Goal: Task Accomplishment & Management: Complete application form

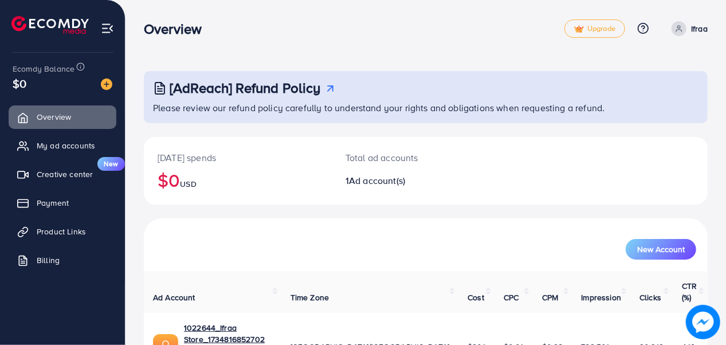
click at [724, 334] on div "[AdReach] Refund Policy Please review our refund policy carefully to understand…" at bounding box center [425, 214] width 600 height 429
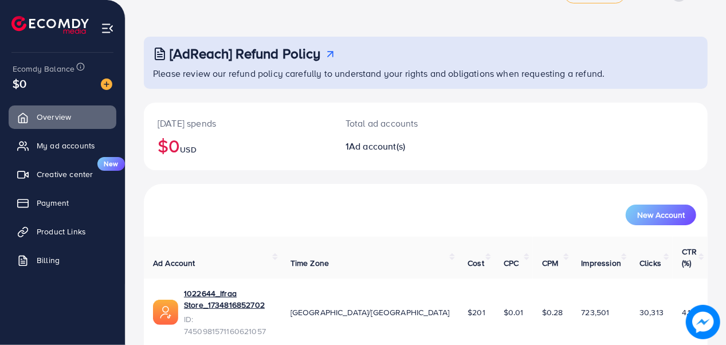
scroll to position [45, 0]
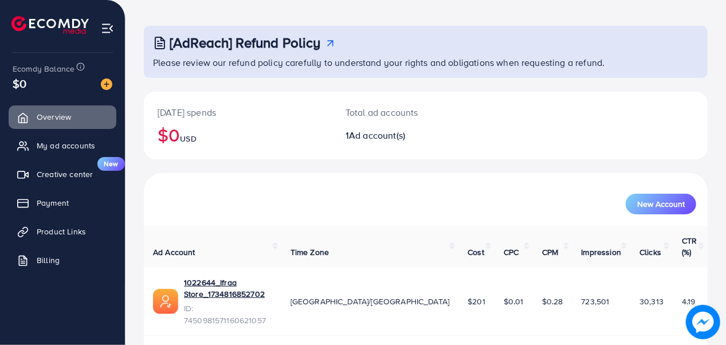
click at [467, 295] on span "$201" at bounding box center [476, 300] width 18 height 11
copy span "$201"
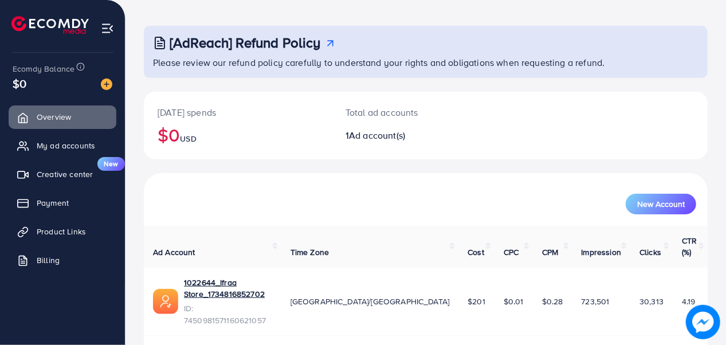
click at [533, 294] on td "$0.28" at bounding box center [553, 301] width 40 height 68
click at [581, 295] on span "723,501" at bounding box center [595, 300] width 28 height 11
click at [467, 295] on span "$201" at bounding box center [476, 300] width 18 height 11
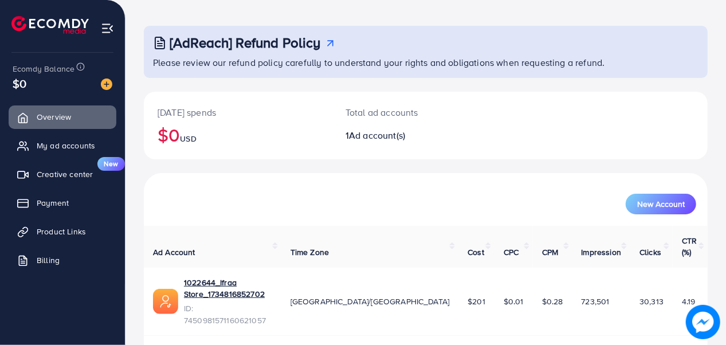
drag, startPoint x: 444, startPoint y: 281, endPoint x: 429, endPoint y: 278, distance: 15.7
click at [458, 278] on td "$201" at bounding box center [476, 301] width 36 height 68
drag, startPoint x: 429, startPoint y: 278, endPoint x: 432, endPoint y: 284, distance: 6.4
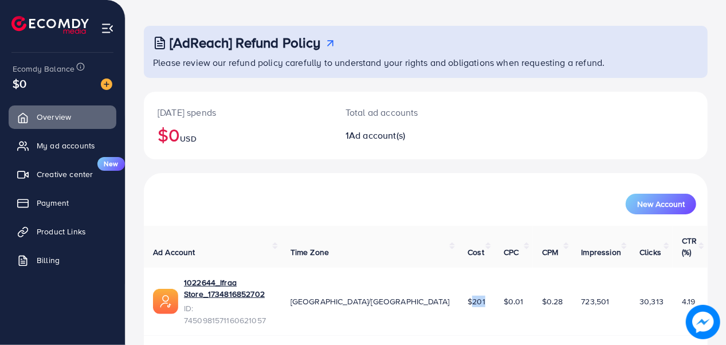
click at [458, 284] on td "$201" at bounding box center [476, 301] width 36 height 68
drag, startPoint x: 432, startPoint y: 284, endPoint x: 441, endPoint y: 297, distance: 15.6
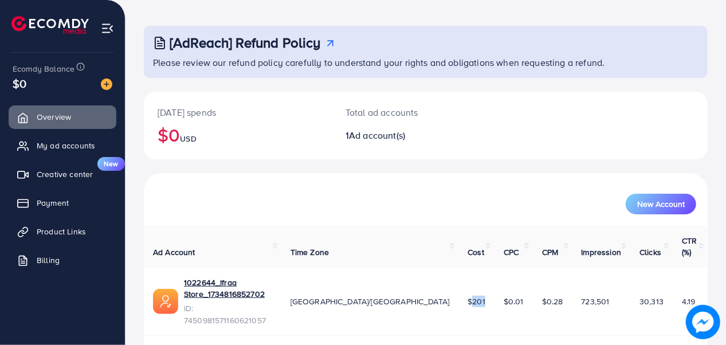
click at [458, 297] on td "$201" at bounding box center [476, 301] width 36 height 68
click at [581, 295] on span "723,501" at bounding box center [595, 300] width 28 height 11
drag, startPoint x: 571, startPoint y: 277, endPoint x: 561, endPoint y: 305, distance: 30.4
click at [561, 336] on div "1 available account(s)" at bounding box center [425, 351] width 563 height 30
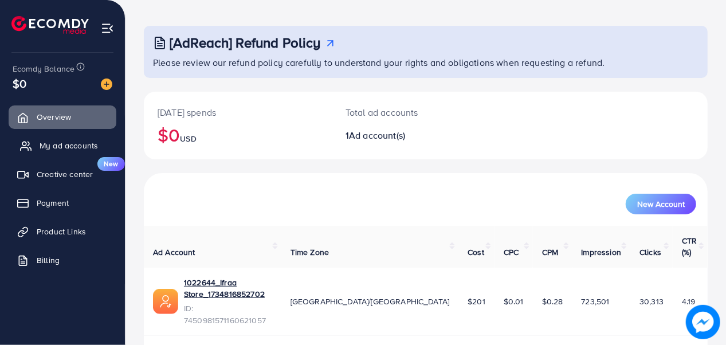
click at [73, 150] on span "My ad accounts" at bounding box center [69, 145] width 58 height 11
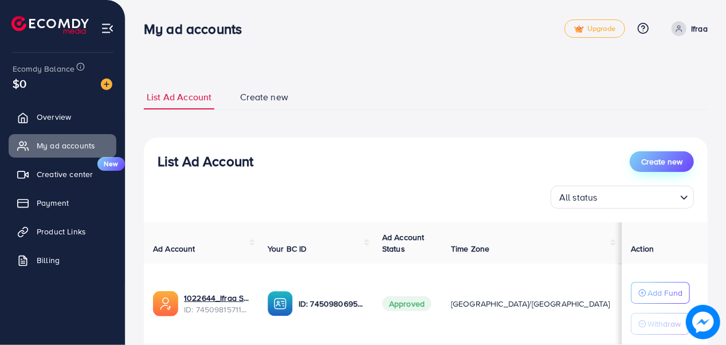
click at [659, 160] on span "Create new" at bounding box center [661, 161] width 41 height 11
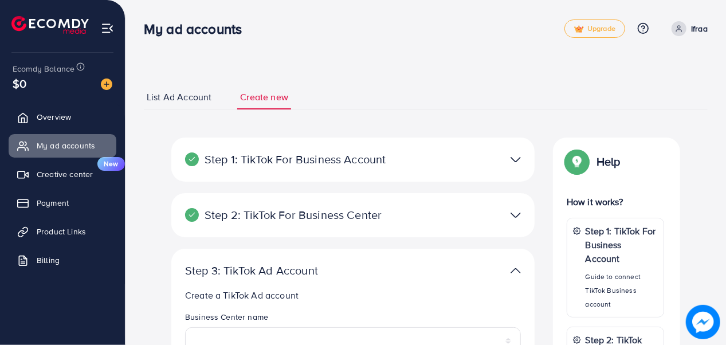
click at [424, 161] on div at bounding box center [471, 159] width 118 height 17
drag, startPoint x: 724, startPoint y: 208, endPoint x: 717, endPoint y: 98, distance: 110.2
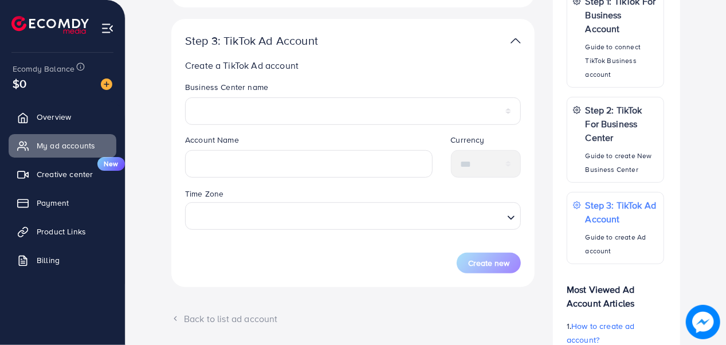
scroll to position [357, 0]
